Goal: Task Accomplishment & Management: Manage account settings

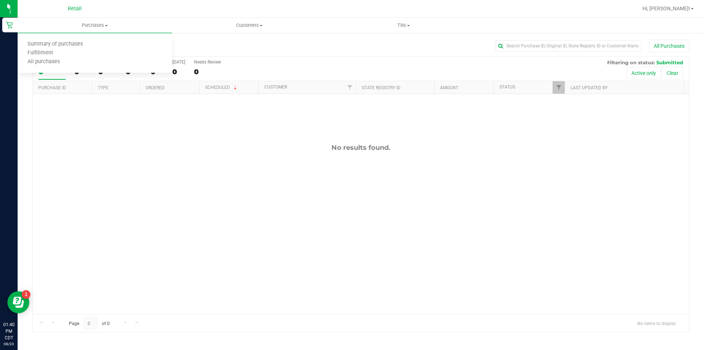
click at [78, 46] on span "Summary of purchases" at bounding box center [55, 44] width 75 height 6
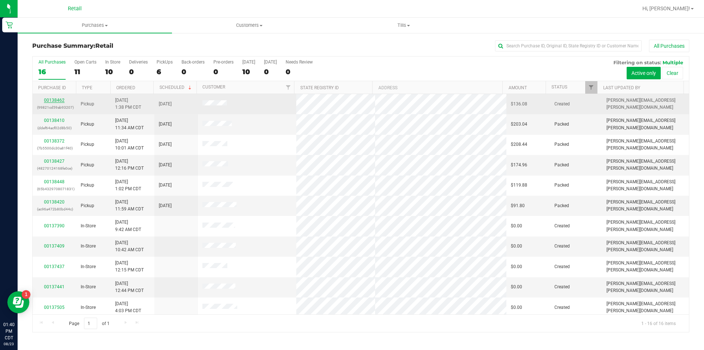
click at [55, 101] on link "00138462" at bounding box center [54, 100] width 21 height 5
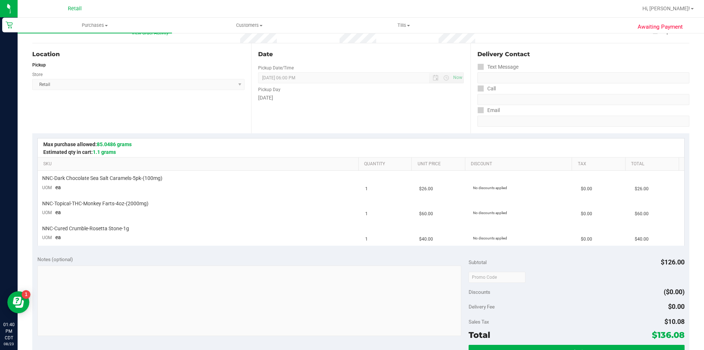
scroll to position [82, 0]
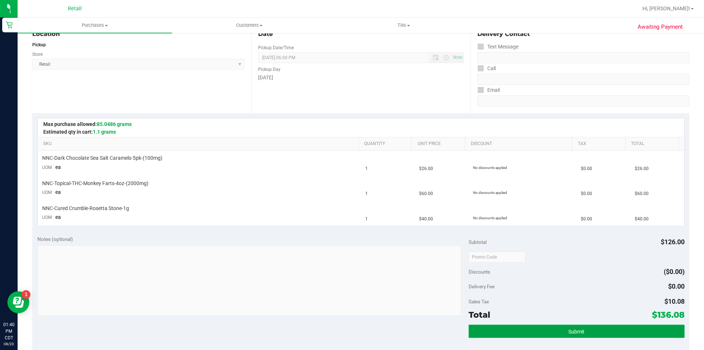
click at [519, 326] on button "Submit" at bounding box center [577, 330] width 216 height 13
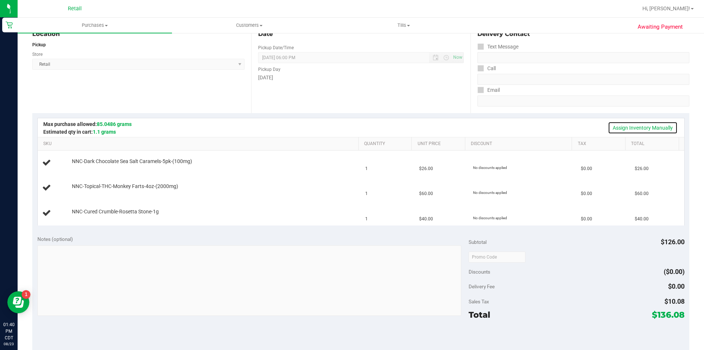
click at [631, 131] on link "Assign Inventory Manually" at bounding box center [643, 127] width 70 height 12
click at [85, 167] on link "Add Package" at bounding box center [85, 166] width 26 height 5
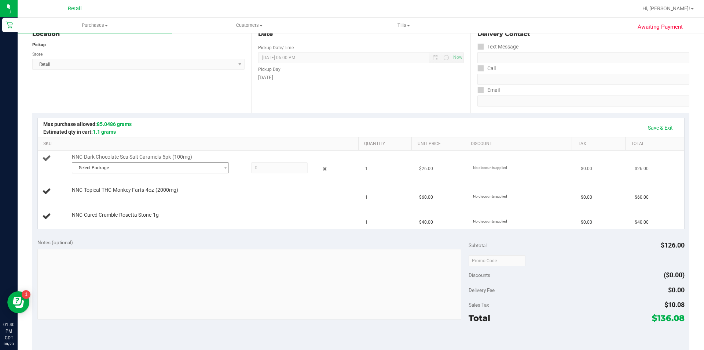
click at [124, 167] on span "Select Package" at bounding box center [145, 167] width 147 height 10
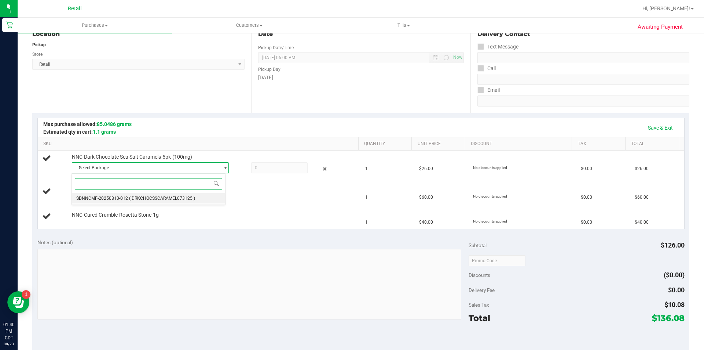
click at [149, 198] on span "( DRKCHOCSSCARAMEL073125 )" at bounding box center [162, 198] width 66 height 5
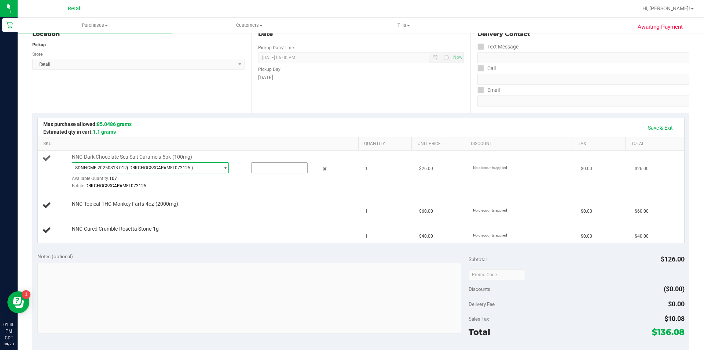
click at [264, 166] on input "text" at bounding box center [280, 167] width 56 height 10
type input "1"
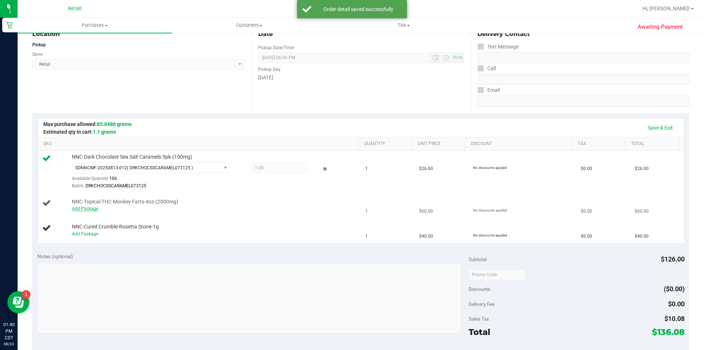
click at [85, 211] on link "Add Package" at bounding box center [85, 208] width 26 height 5
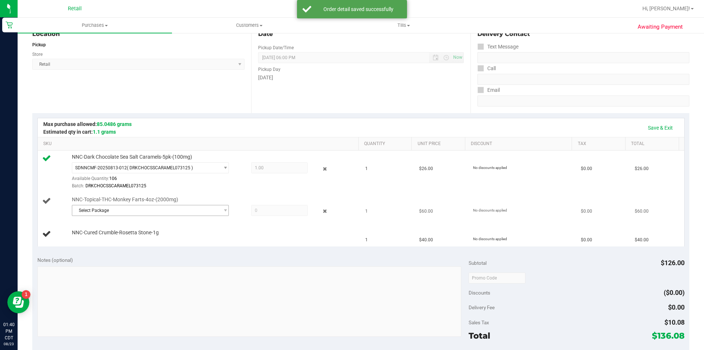
click at [119, 213] on span "Select Package" at bounding box center [145, 210] width 147 height 10
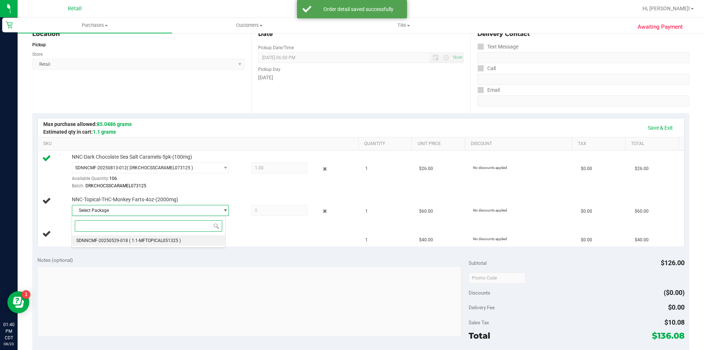
click at [138, 242] on span "( 1:1-MFTOPICAL051325 )" at bounding box center [155, 240] width 52 height 5
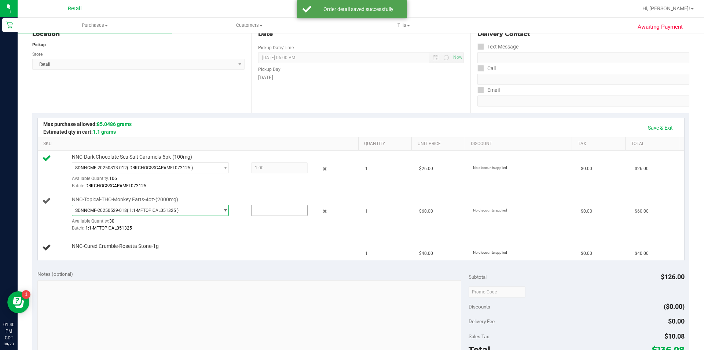
click at [264, 211] on input "text" at bounding box center [280, 210] width 56 height 10
type input "1"
click at [83, 252] on link "Add Package" at bounding box center [85, 250] width 26 height 5
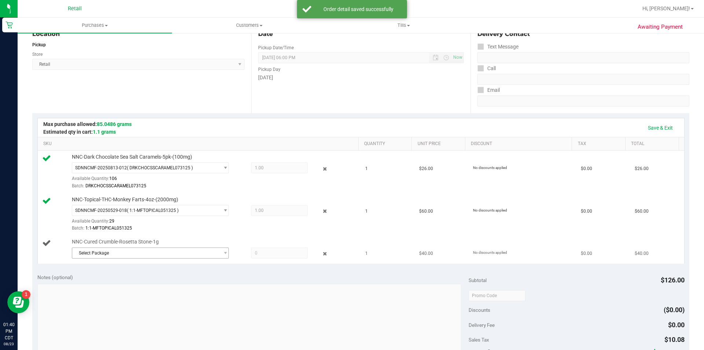
click at [145, 252] on span "Select Package" at bounding box center [145, 253] width 147 height 10
click at [152, 284] on span "( CRMB043024-RS-BLK )" at bounding box center [152, 282] width 47 height 5
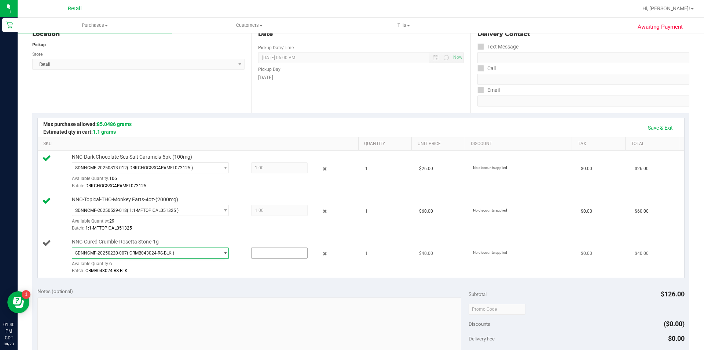
click at [261, 252] on input "text" at bounding box center [280, 253] width 56 height 10
type input "1"
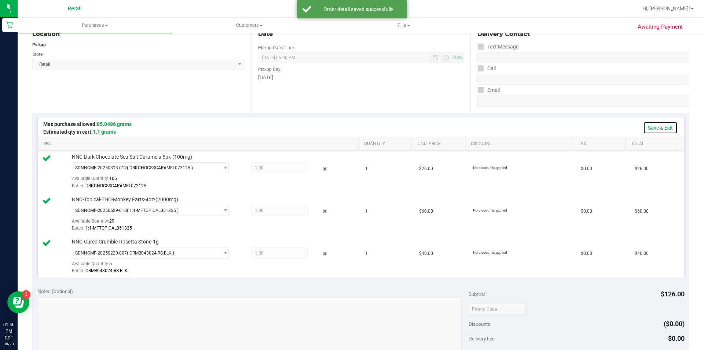
click at [655, 132] on link "Save & Exit" at bounding box center [660, 127] width 34 height 12
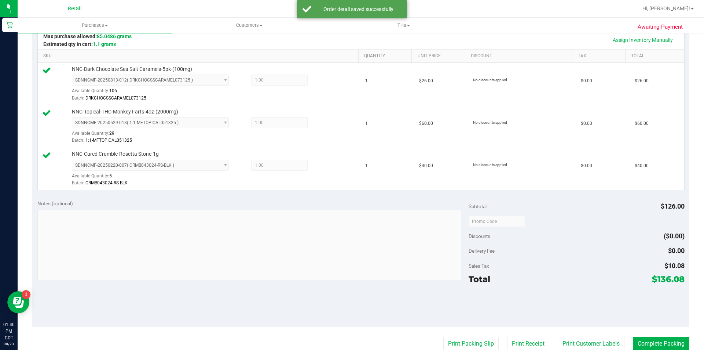
scroll to position [196, 0]
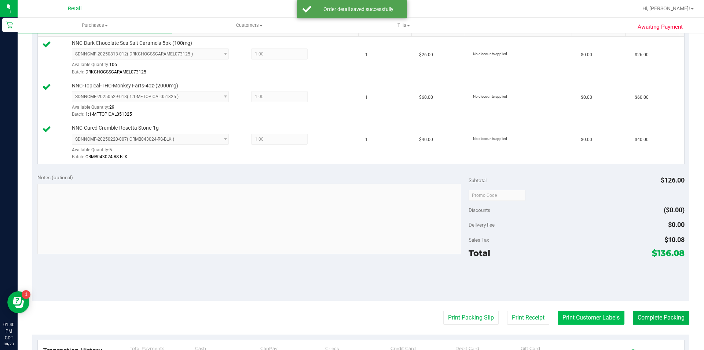
click at [580, 321] on button "Print Customer Labels" at bounding box center [591, 317] width 67 height 14
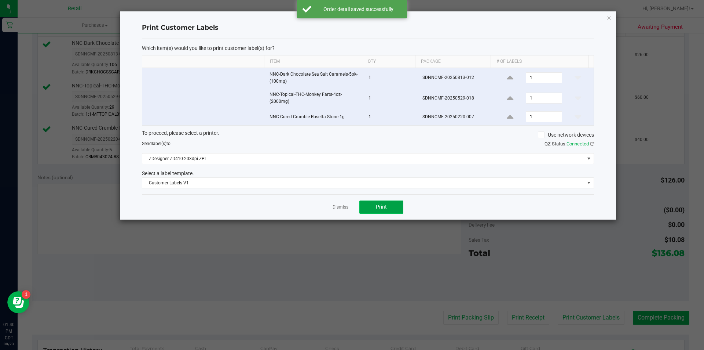
click at [387, 211] on button "Print" at bounding box center [381, 206] width 44 height 13
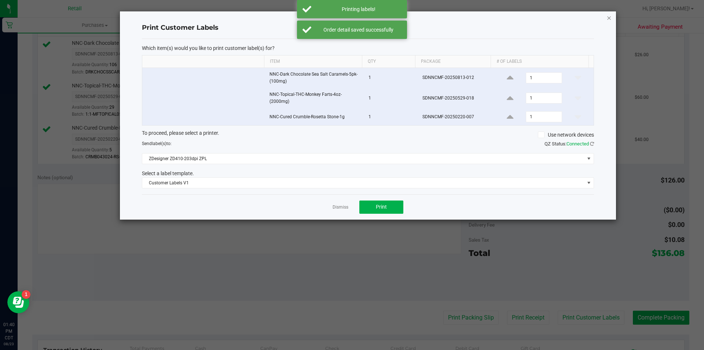
click at [611, 19] on icon "button" at bounding box center [609, 17] width 5 height 9
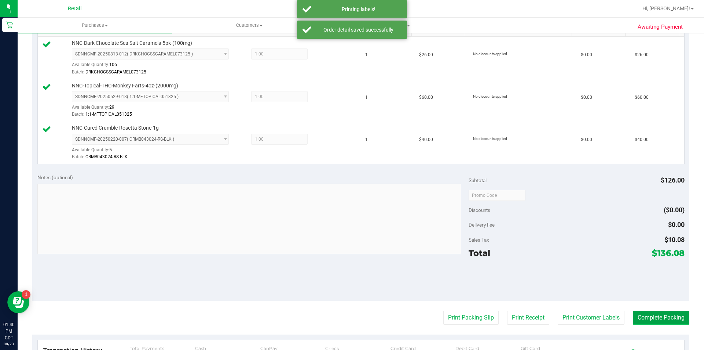
click at [642, 321] on button "Complete Packing" at bounding box center [661, 317] width 56 height 14
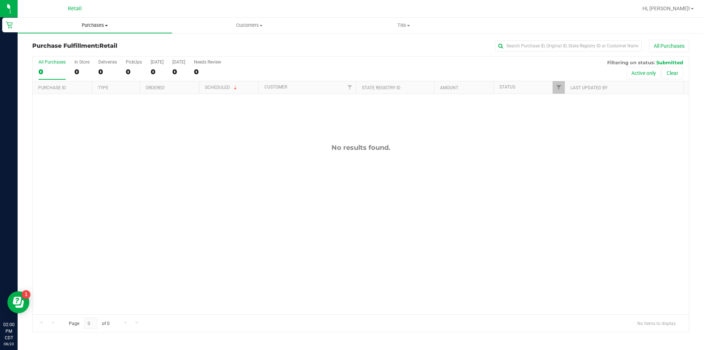
click at [94, 30] on uib-tab-heading "Purchases Summary of purchases Fulfillment All purchases" at bounding box center [95, 25] width 154 height 15
click at [63, 45] on span "Summary of purchases" at bounding box center [55, 44] width 75 height 6
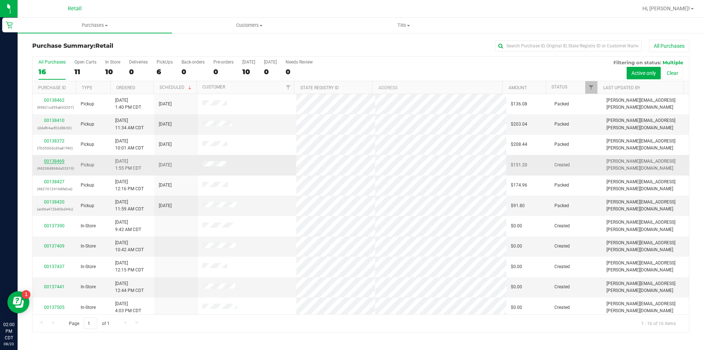
click at [63, 161] on link "00138469" at bounding box center [54, 160] width 21 height 5
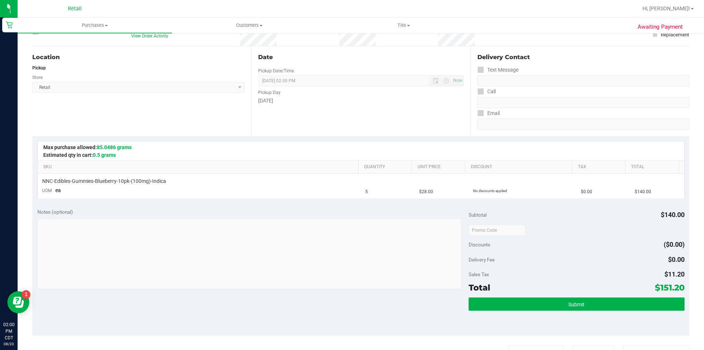
scroll to position [61, 0]
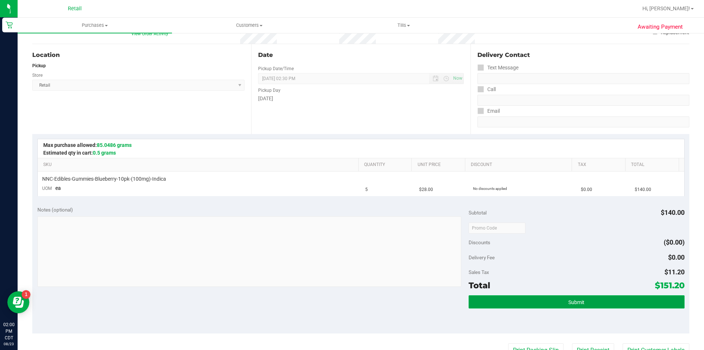
click at [527, 302] on button "Submit" at bounding box center [577, 301] width 216 height 13
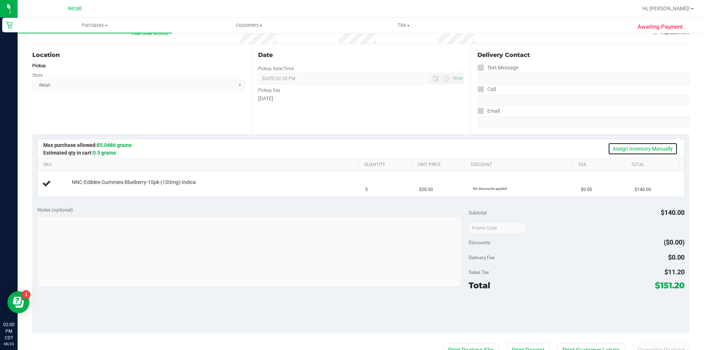
click at [628, 151] on link "Assign Inventory Manually" at bounding box center [643, 148] width 70 height 12
click at [80, 188] on link "Add Package" at bounding box center [85, 187] width 26 height 5
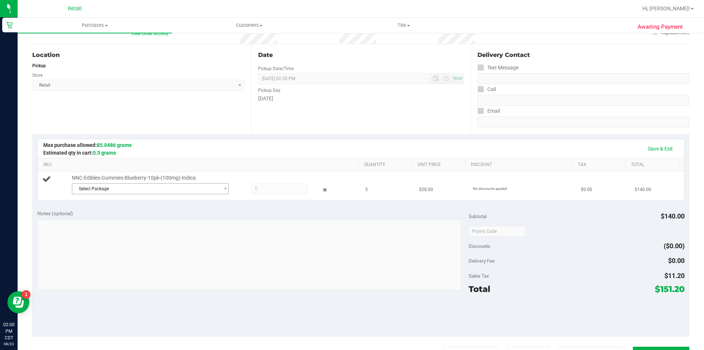
click at [169, 187] on span "Select Package" at bounding box center [145, 188] width 147 height 10
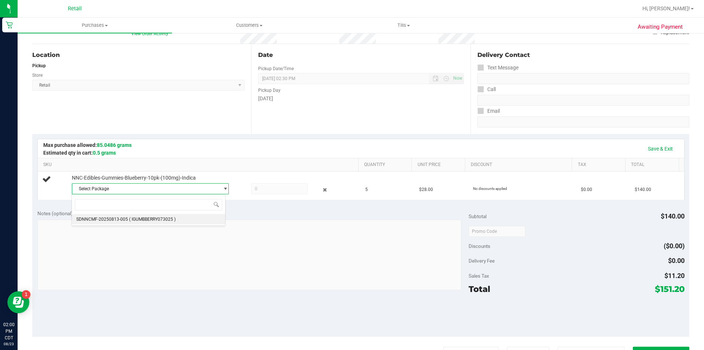
click at [172, 216] on span "( IGUMBBERRY073025 )" at bounding box center [152, 218] width 47 height 5
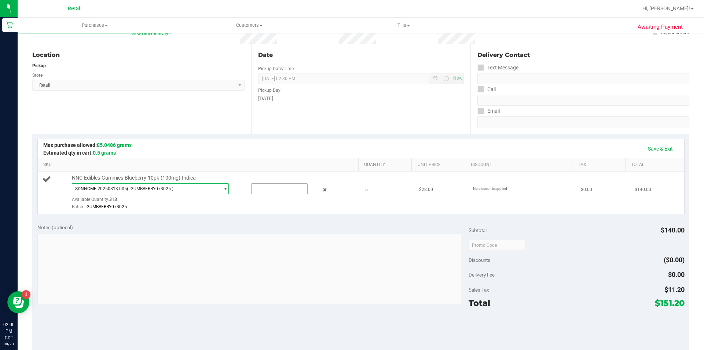
click at [267, 189] on input "text" at bounding box center [280, 188] width 56 height 10
type input "5"
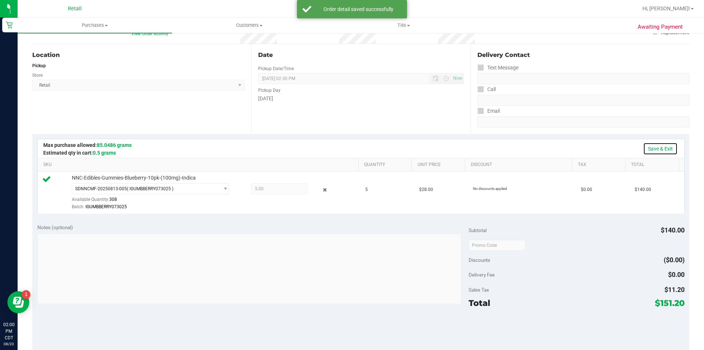
click at [651, 153] on link "Save & Exit" at bounding box center [660, 148] width 34 height 12
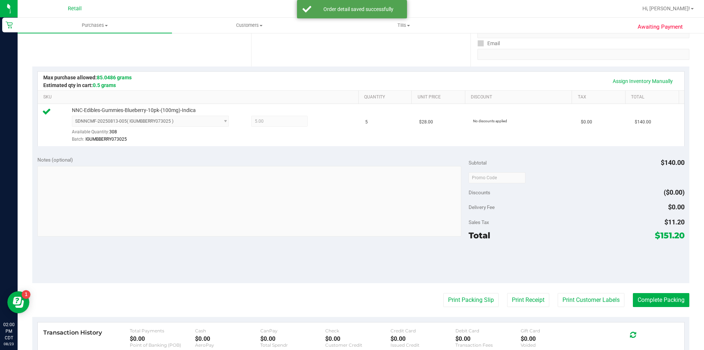
scroll to position [141, 0]
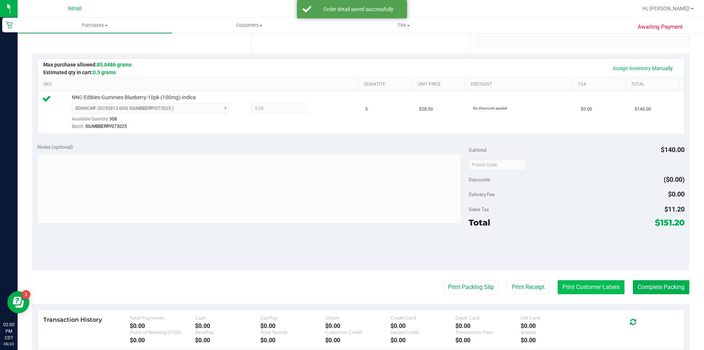
click at [586, 285] on button "Print Customer Labels" at bounding box center [591, 287] width 67 height 14
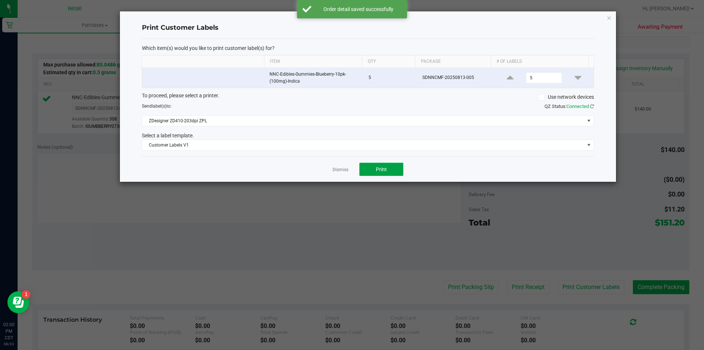
click at [382, 171] on span "Print" at bounding box center [381, 169] width 11 height 6
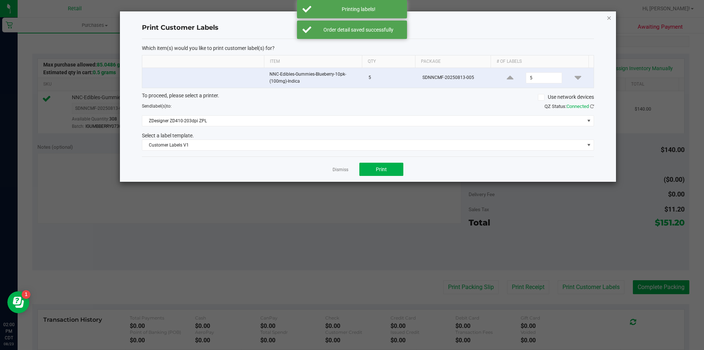
click at [609, 18] on icon "button" at bounding box center [609, 17] width 5 height 9
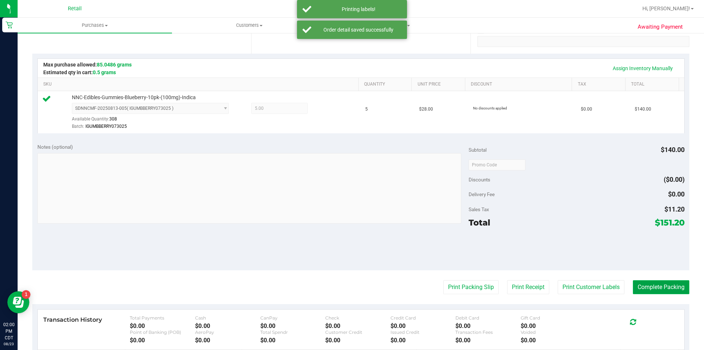
click at [643, 293] on button "Complete Packing" at bounding box center [661, 287] width 56 height 14
